Goal: Task Accomplishment & Management: Use online tool/utility

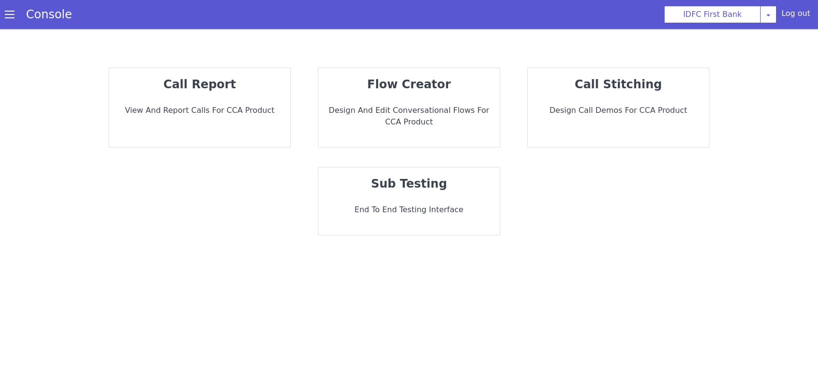
click at [243, 112] on p "View and report calls for CCA Product" at bounding box center [200, 111] width 166 height 12
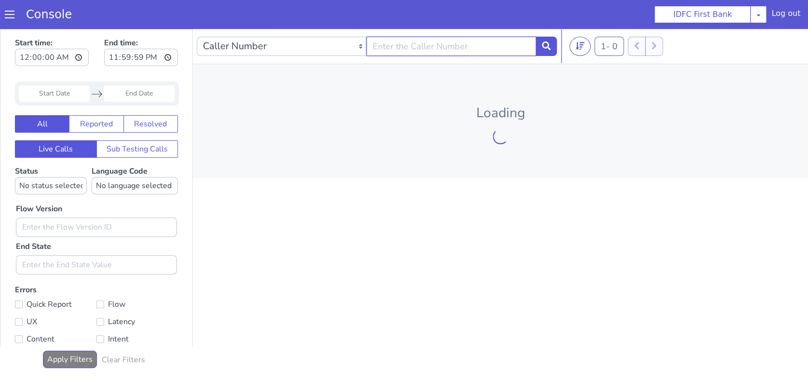
click at [483, 47] on input "text" at bounding box center [452, 46] width 170 height 19
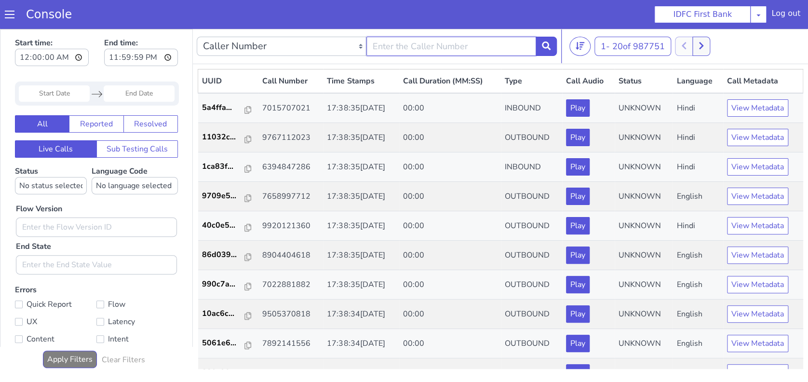
paste input "9047996556"
type input "9047996556"
click at [541, 44] on button at bounding box center [546, 46] width 21 height 19
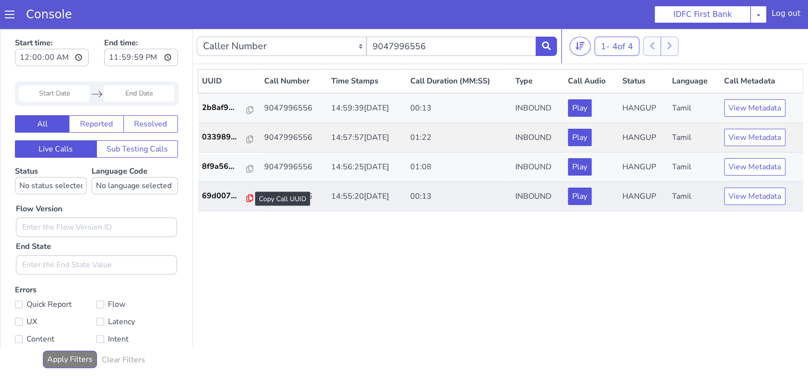
click at [246, 197] on icon at bounding box center [249, 198] width 7 height 8
